Goal: Task Accomplishment & Management: Use online tool/utility

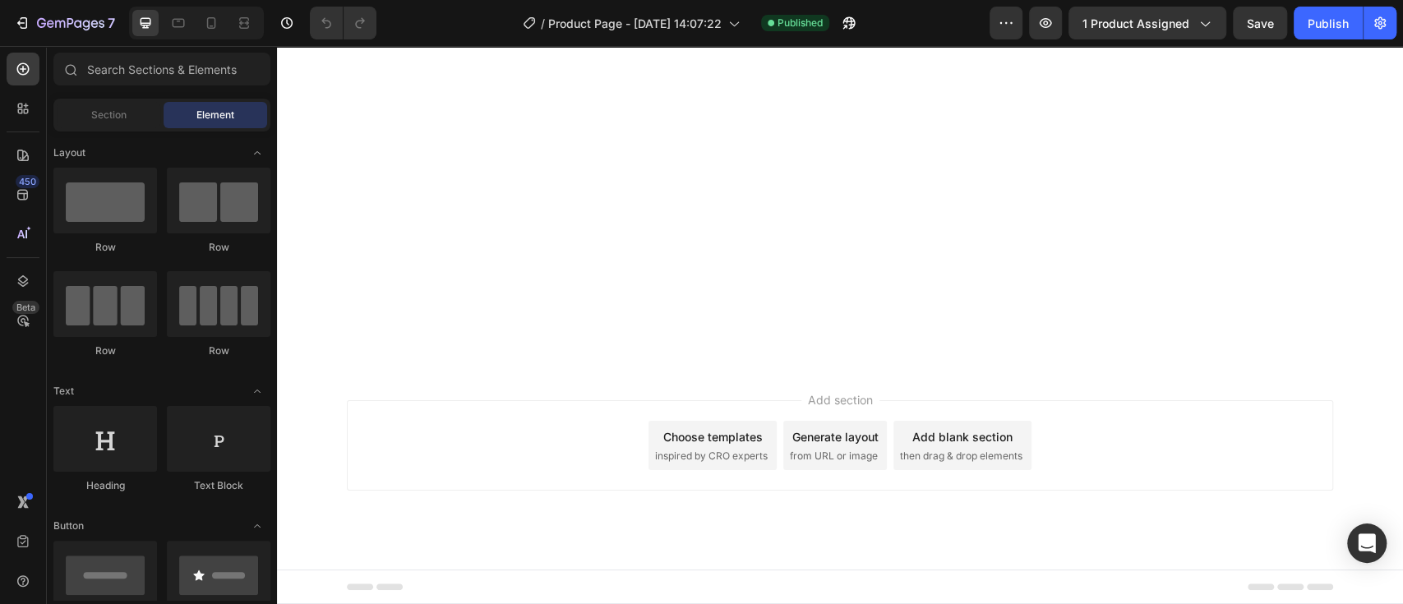
scroll to position [692, 0]
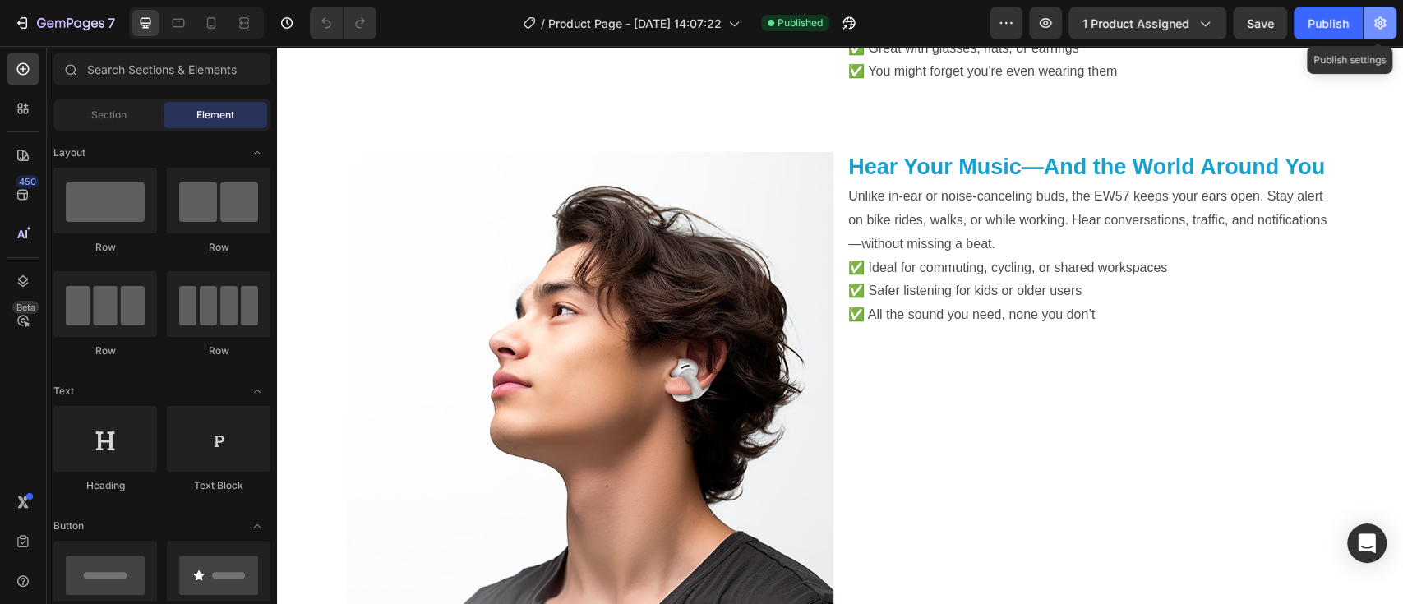
click at [1379, 24] on icon "button" at bounding box center [1380, 23] width 12 height 12
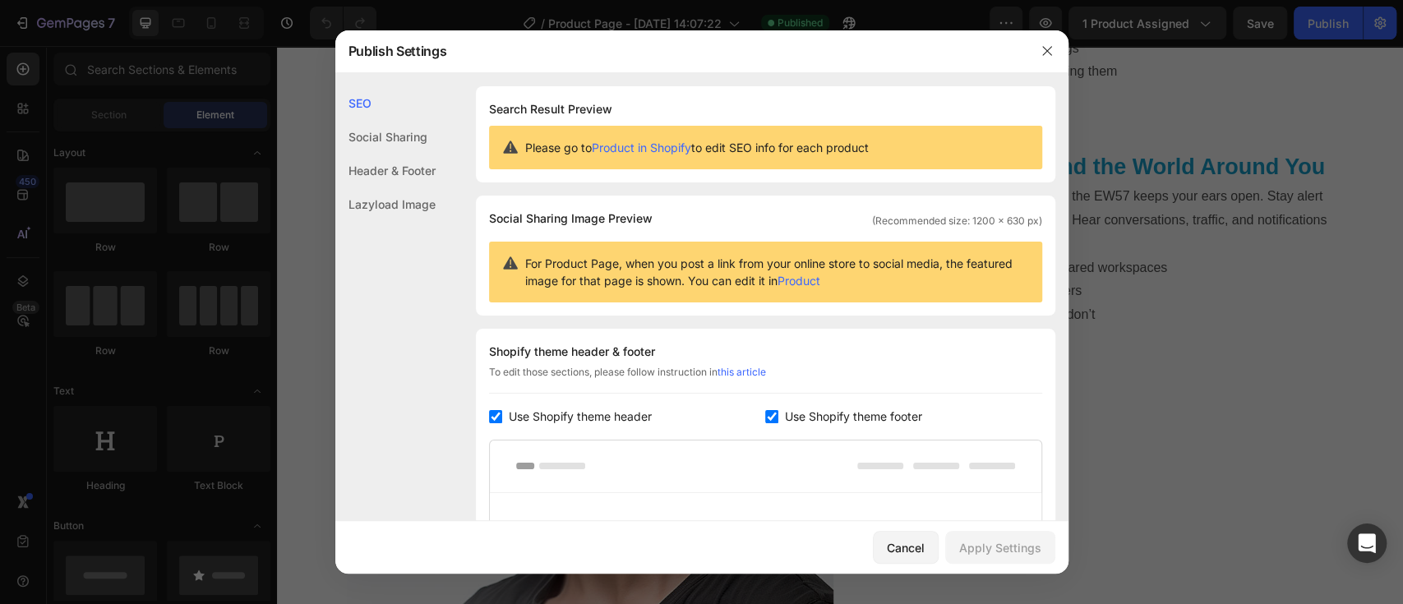
click at [399, 187] on div "Header & Footer" at bounding box center [385, 204] width 100 height 34
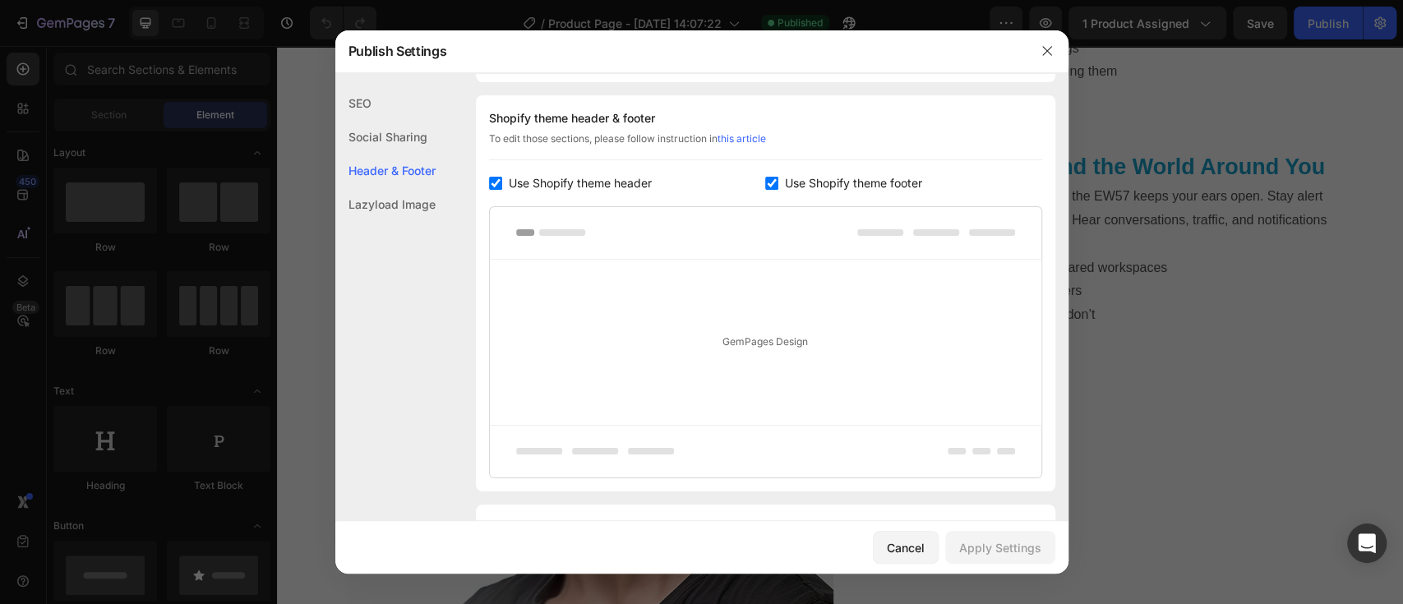
scroll to position [238, 0]
click at [403, 200] on div "Lazyload Image" at bounding box center [385, 204] width 100 height 34
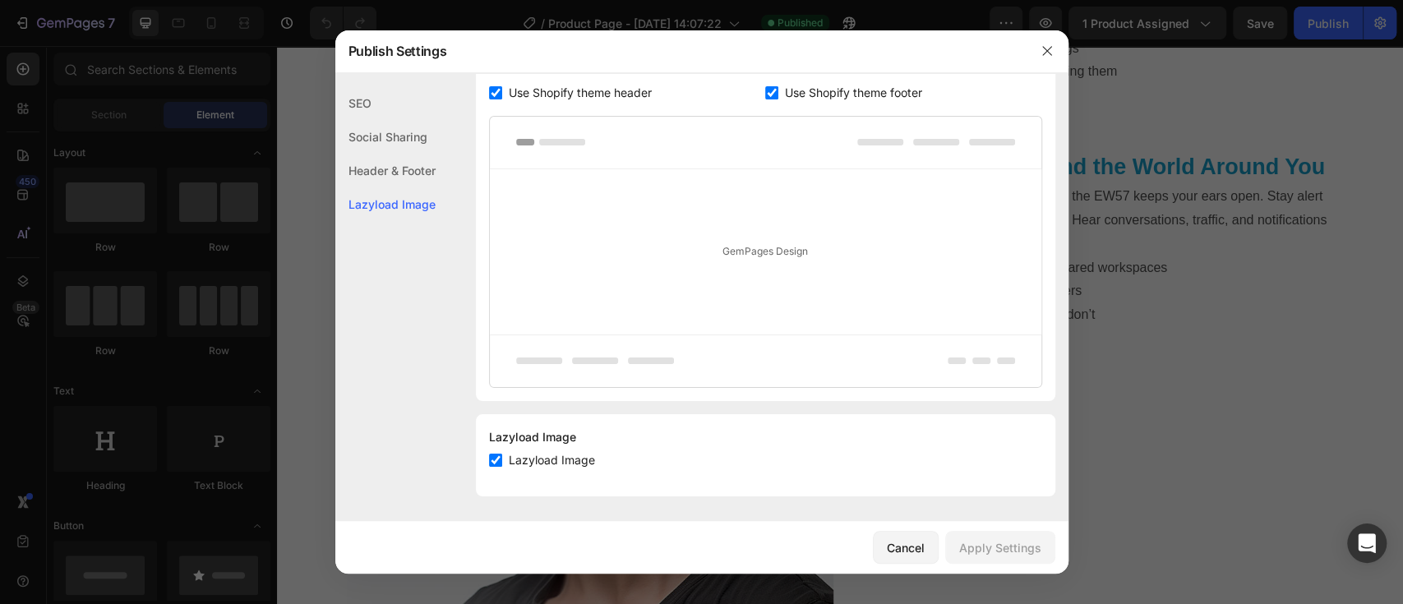
click at [360, 120] on div "SEO" at bounding box center [385, 137] width 100 height 34
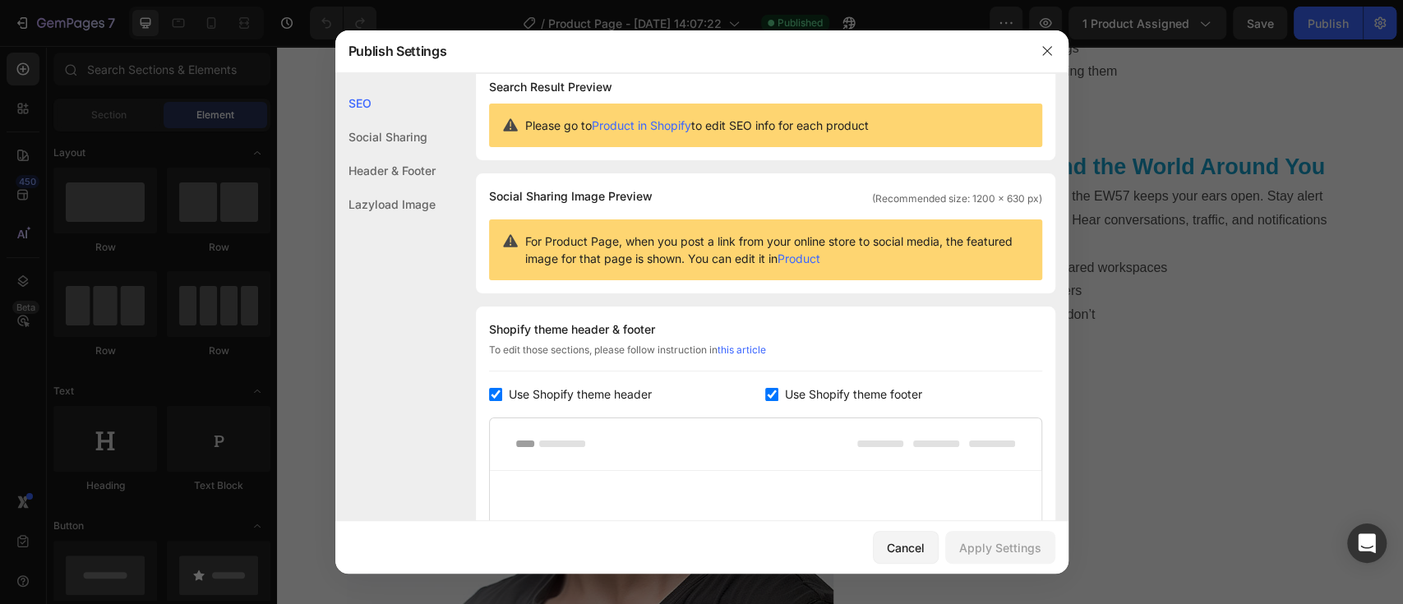
scroll to position [0, 0]
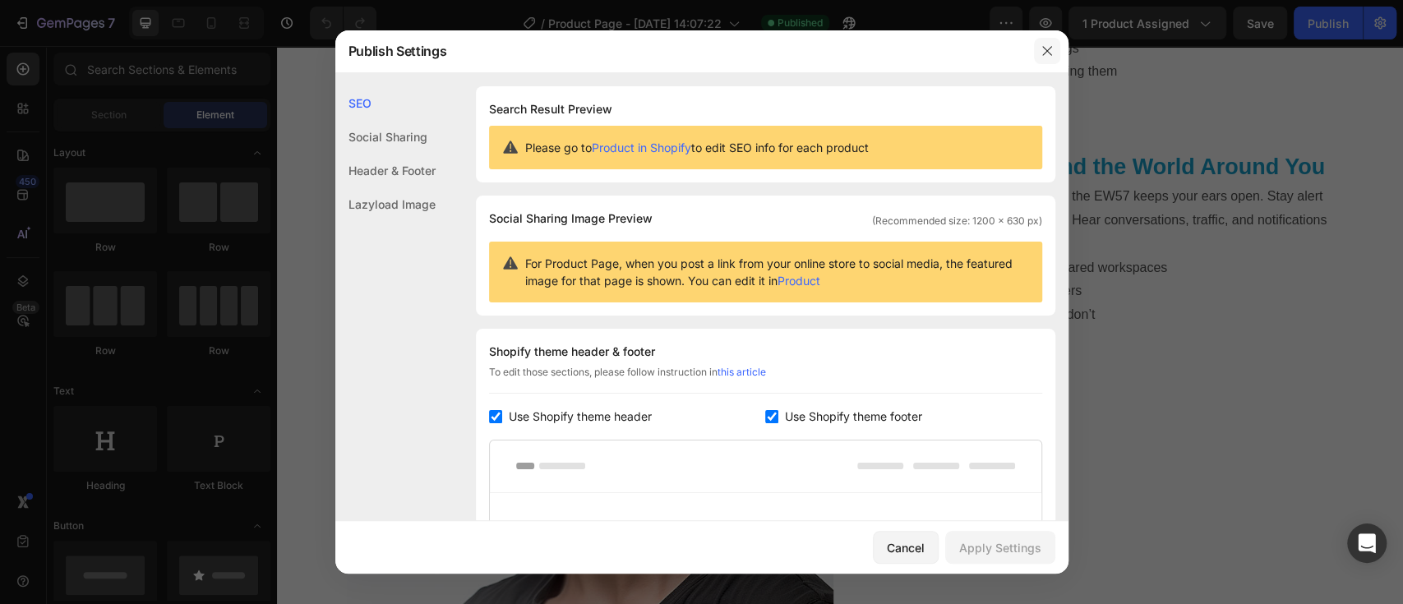
click at [1047, 49] on icon "button" at bounding box center [1046, 50] width 13 height 13
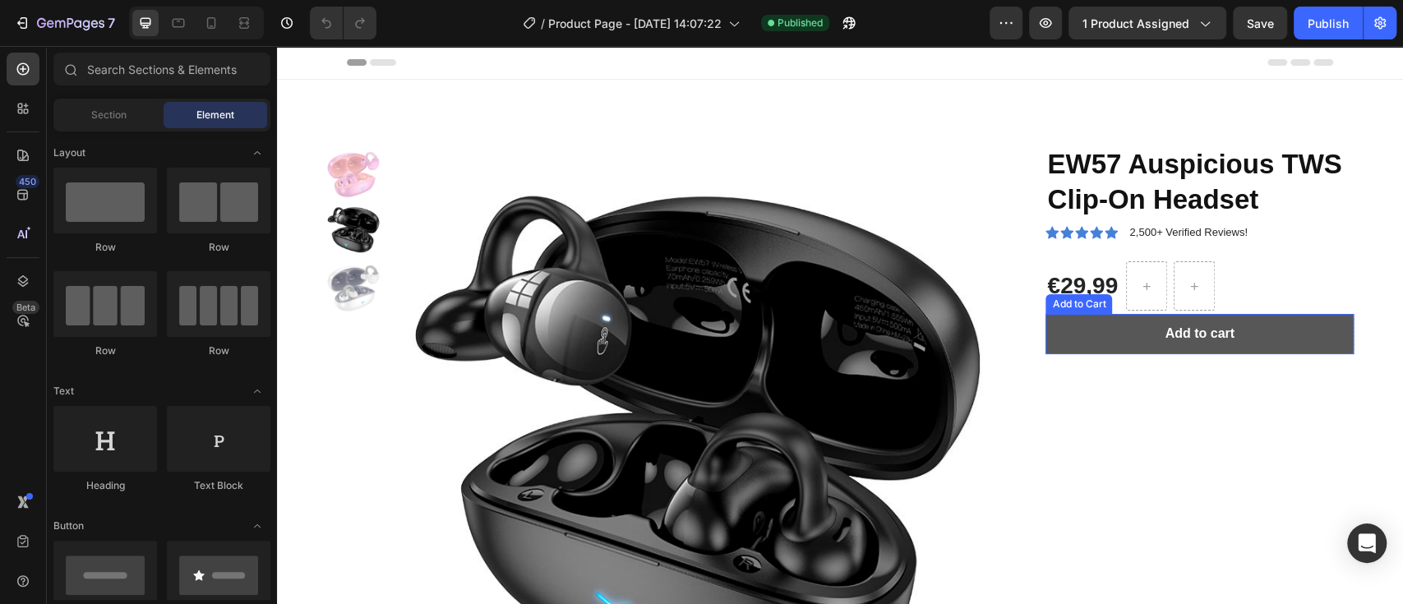
click at [1295, 321] on button "Add to cart" at bounding box center [1199, 334] width 308 height 40
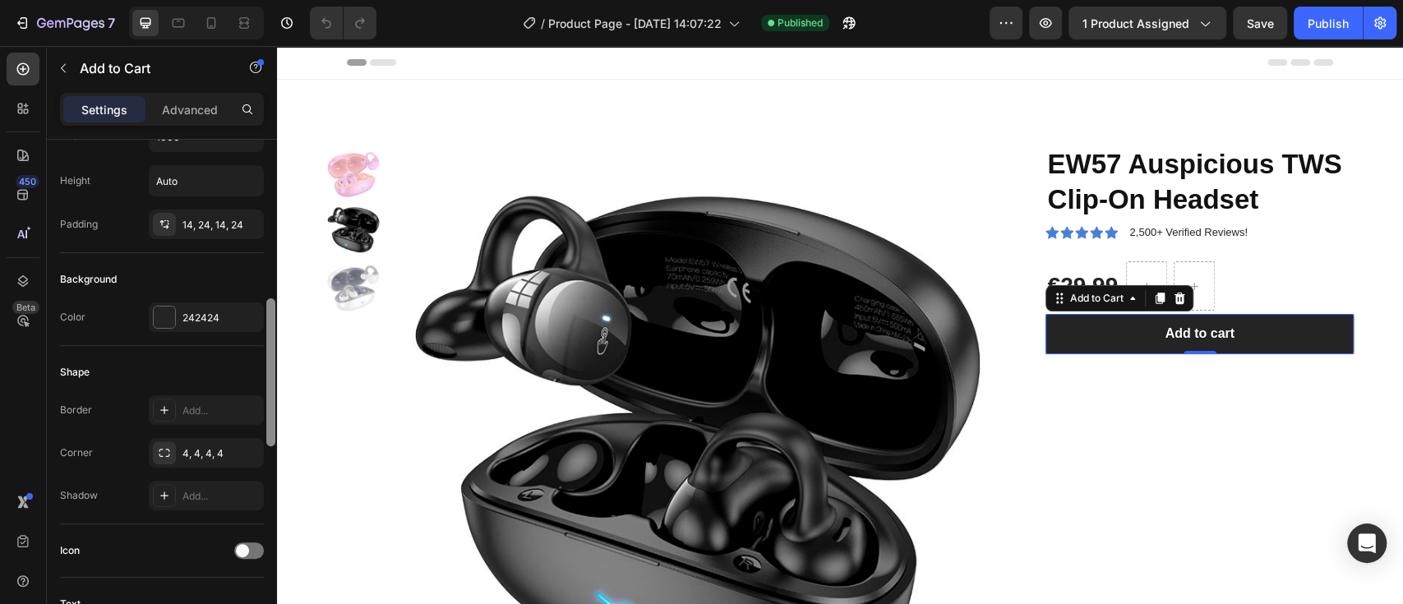
scroll to position [417, 0]
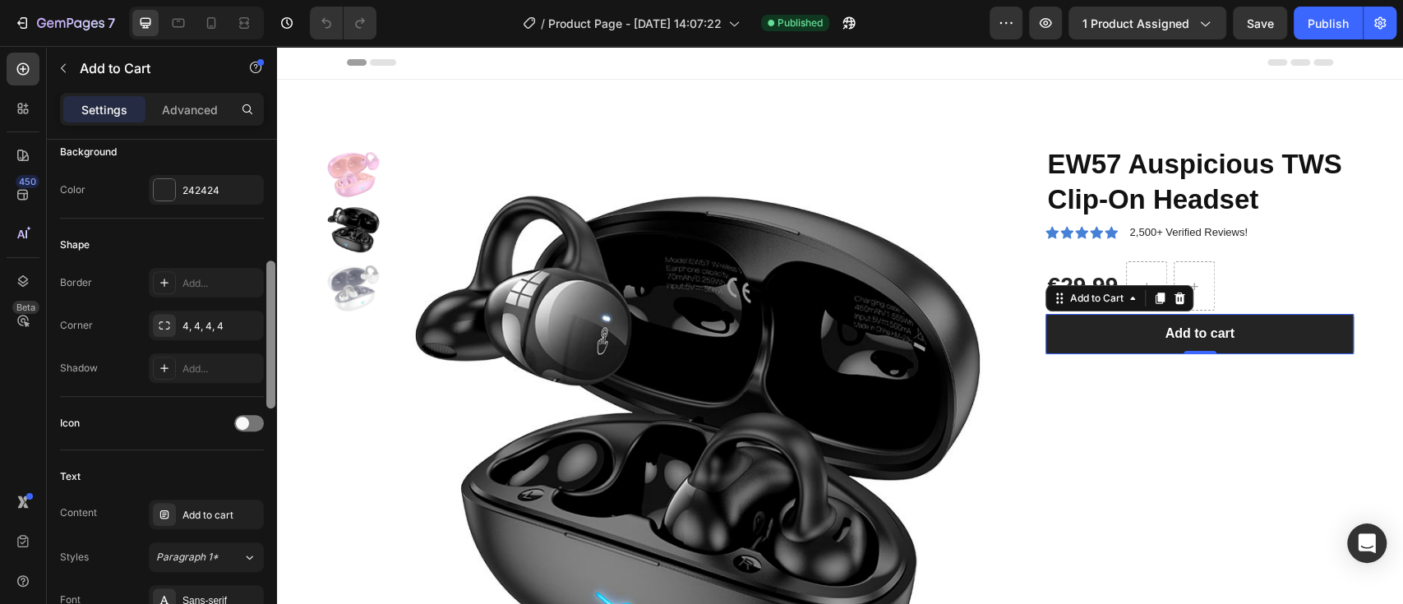
drag, startPoint x: 270, startPoint y: 231, endPoint x: 274, endPoint y: 352, distance: 121.7
click at [274, 352] on div at bounding box center [270, 334] width 9 height 148
click at [165, 196] on div at bounding box center [164, 189] width 21 height 21
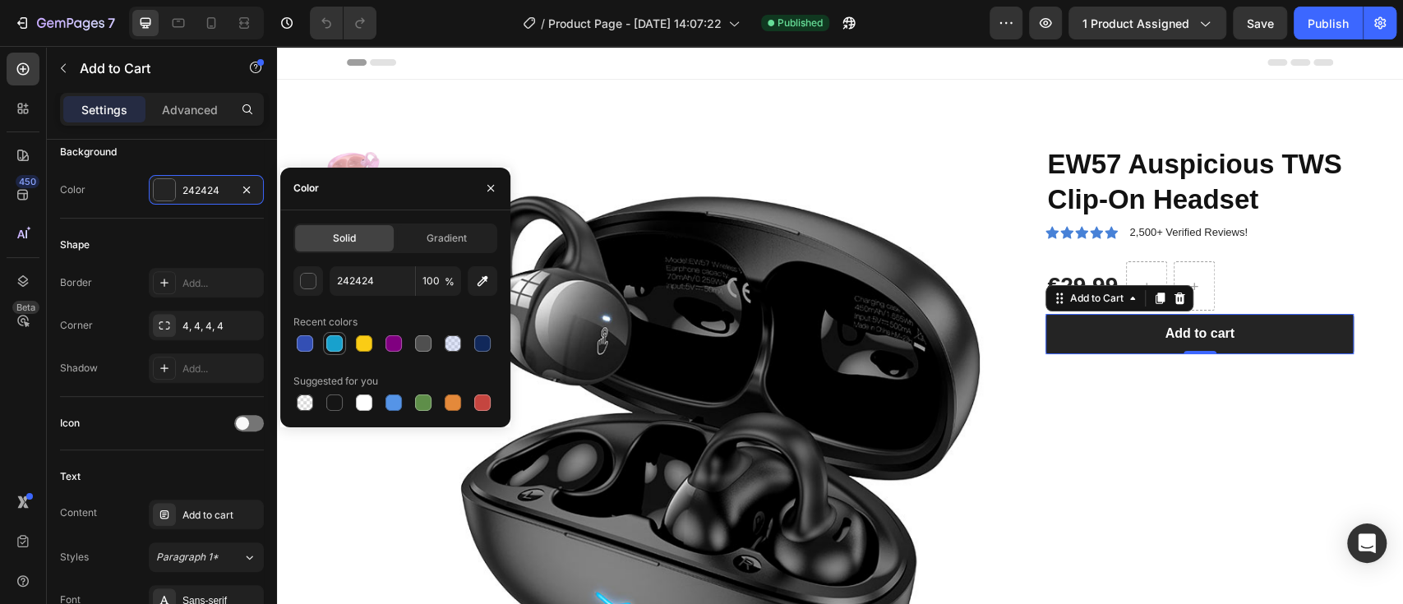
click at [333, 343] on div at bounding box center [334, 343] width 16 height 16
type input "18A1CD"
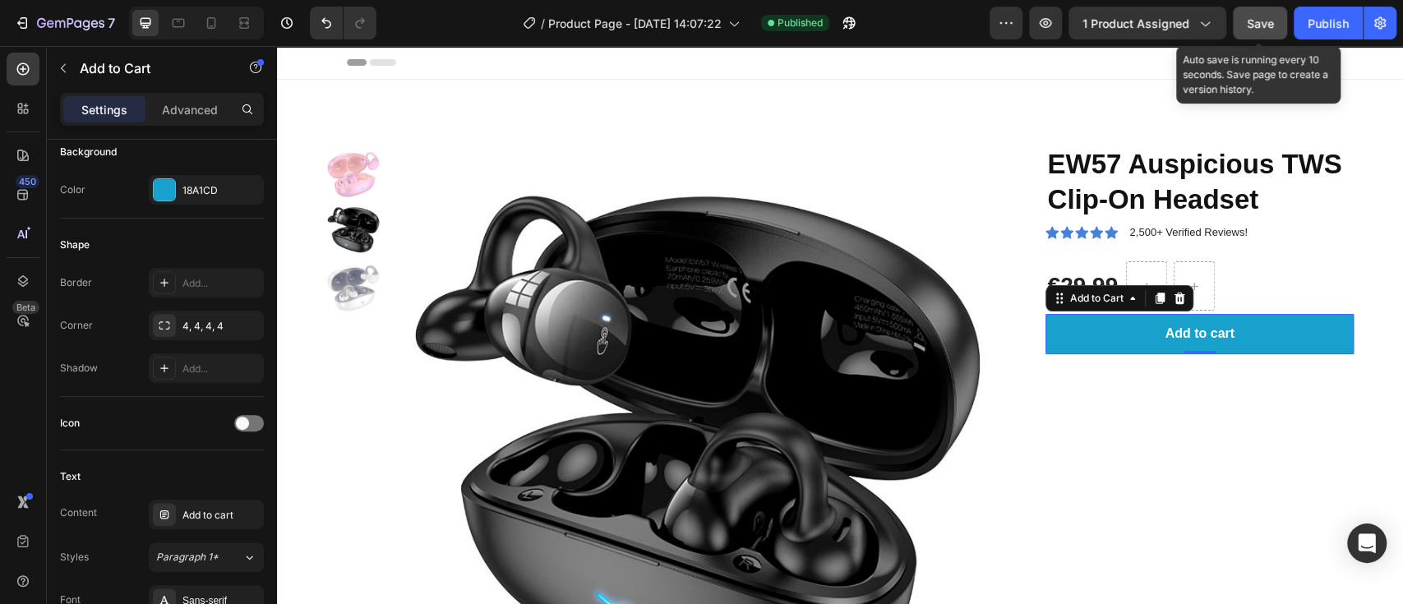
click at [1260, 16] on span "Save" at bounding box center [1259, 23] width 27 height 14
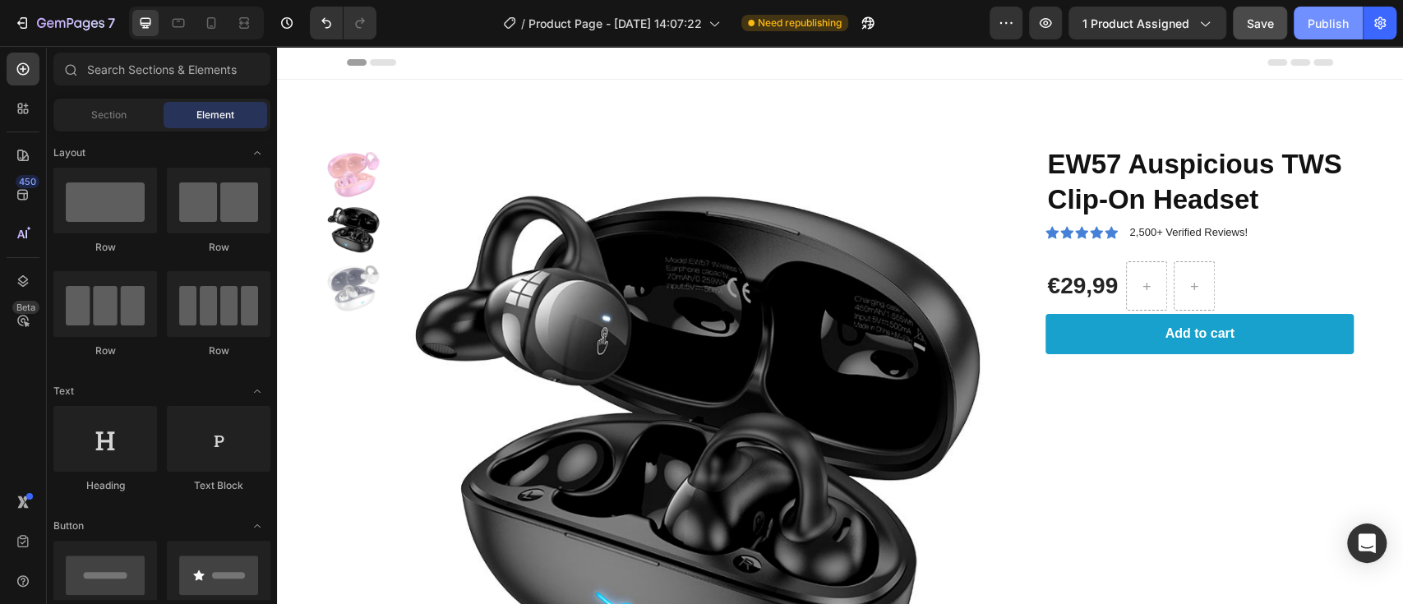
click at [1329, 16] on div "Publish" at bounding box center [1327, 23] width 41 height 17
